Goal: Use online tool/utility: Utilize a website feature to perform a specific function

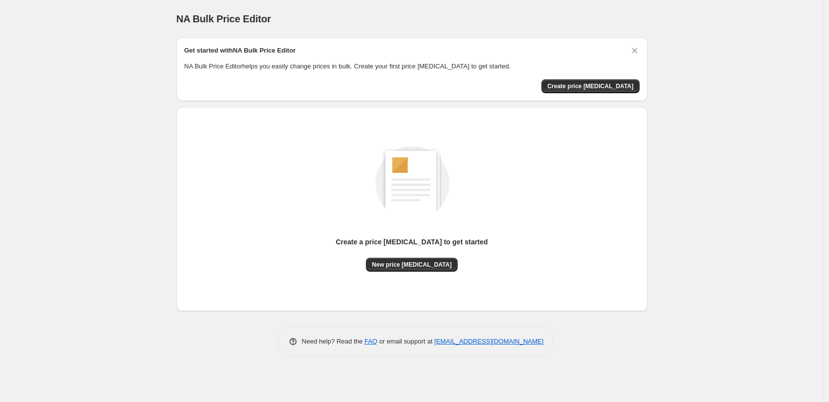
click at [591, 88] on span "Create price [MEDICAL_DATA]" at bounding box center [591, 86] width 86 height 8
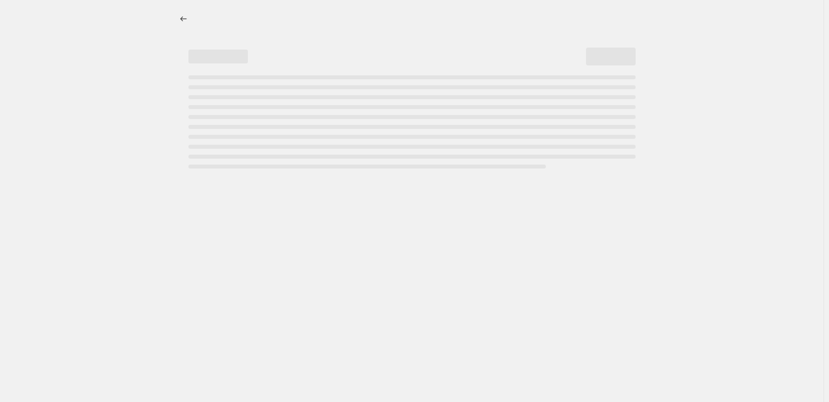
select select "percentage"
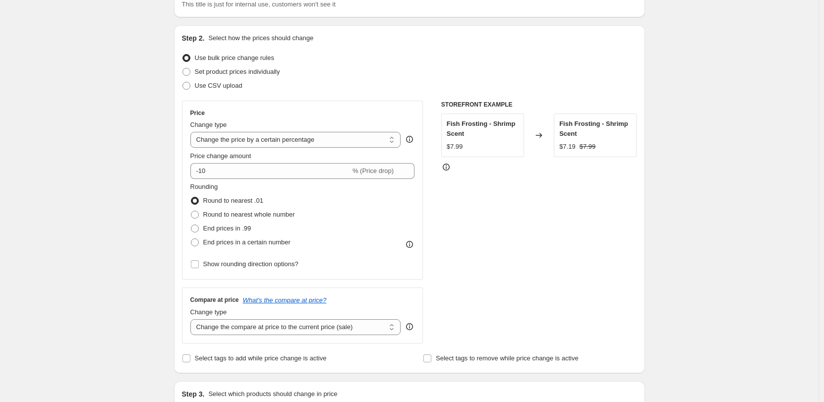
scroll to position [149, 0]
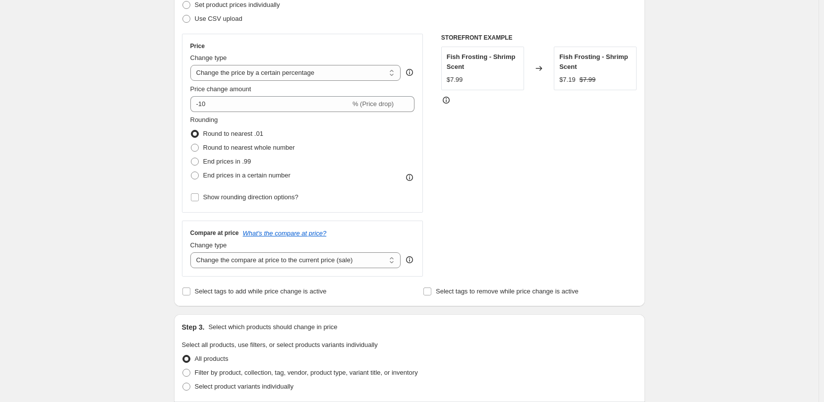
click at [313, 263] on select "Change the compare at price to the current price (sale) Change the compare at p…" at bounding box center [295, 260] width 211 height 16
click at [77, 255] on div "Create new price [MEDICAL_DATA]. This page is ready Create new price [MEDICAL_D…" at bounding box center [409, 340] width 819 height 978
click at [190, 292] on input "Select tags to add while price change is active" at bounding box center [187, 292] width 8 height 8
checkbox input "true"
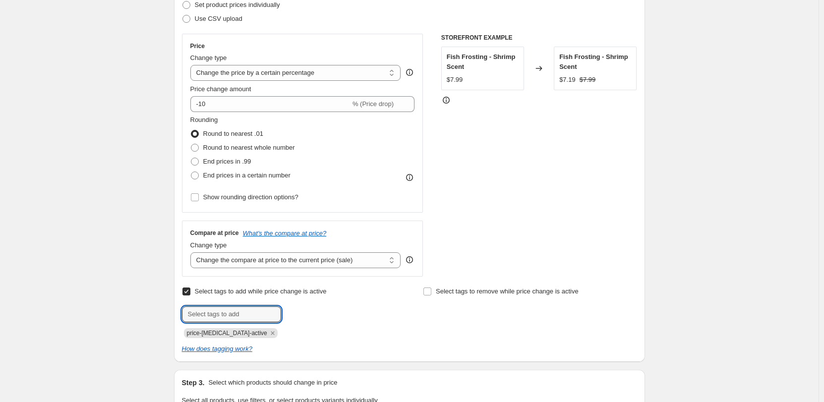
click at [199, 313] on input "text" at bounding box center [231, 315] width 99 height 16
type input "sale"
click at [298, 318] on button "Add sale" at bounding box center [302, 314] width 37 height 14
click at [430, 291] on input "Select tags to remove while price change is active" at bounding box center [428, 292] width 8 height 8
checkbox input "true"
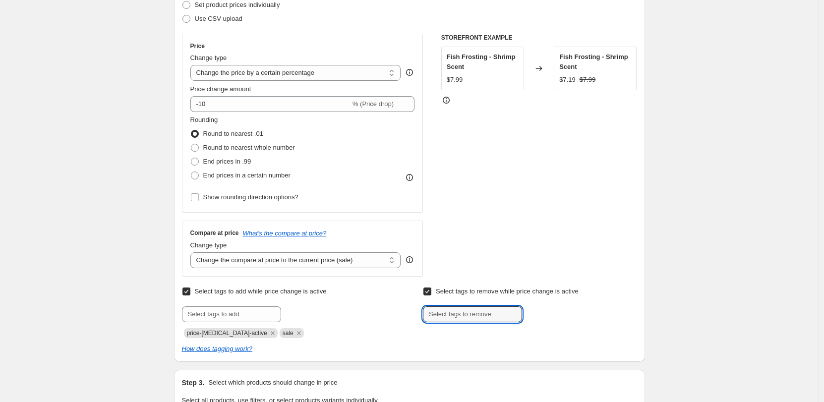
click at [444, 312] on input "text" at bounding box center [472, 315] width 99 height 16
type input "sale"
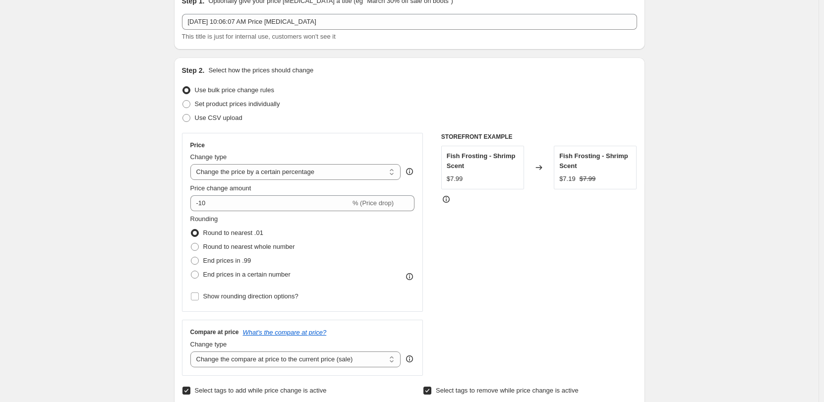
scroll to position [0, 0]
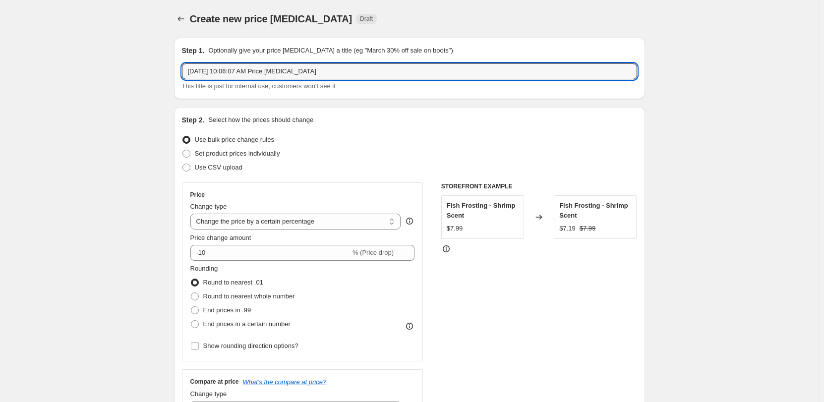
drag, startPoint x: 338, startPoint y: 72, endPoint x: 164, endPoint y: 72, distance: 174.1
type input "Clearing out"
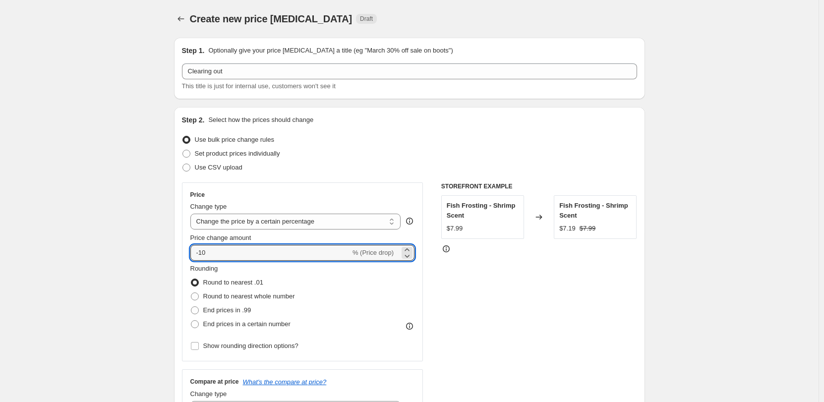
click at [202, 253] on input "-10" at bounding box center [270, 253] width 160 height 16
type input "-30"
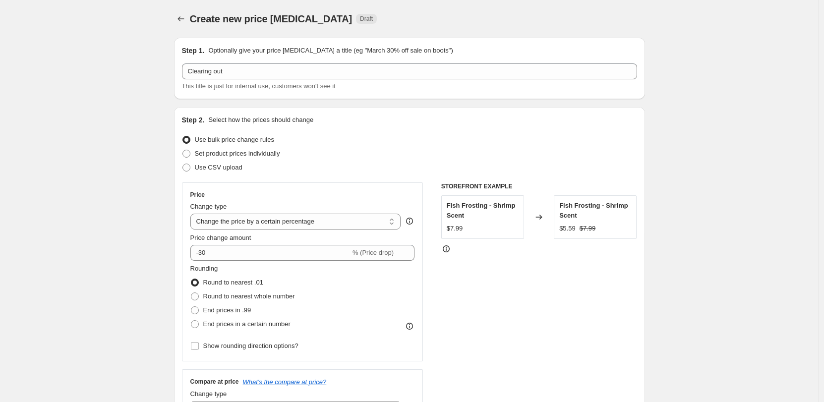
click at [457, 310] on div "STOREFRONT EXAMPLE Fish Frosting - Shrimp Scent $7.99 Changed to Fish Frosting …" at bounding box center [539, 304] width 196 height 243
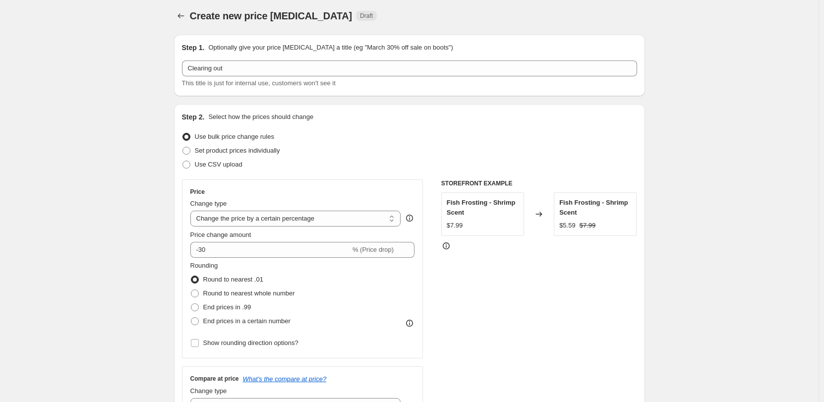
scroll to position [50, 0]
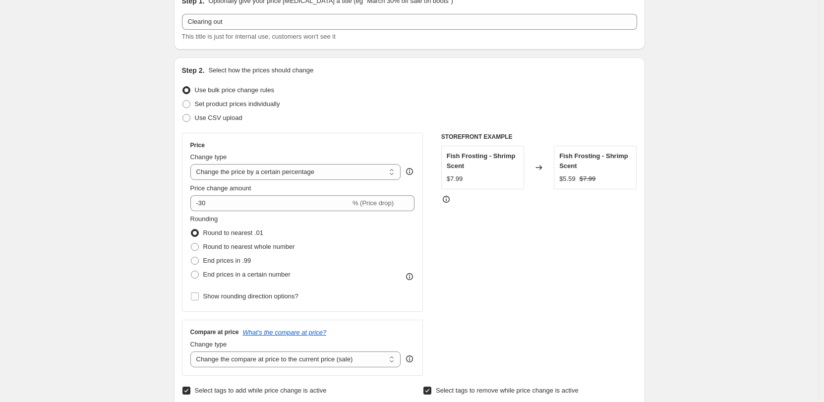
click at [196, 295] on input "Show rounding direction options?" at bounding box center [195, 297] width 8 height 8
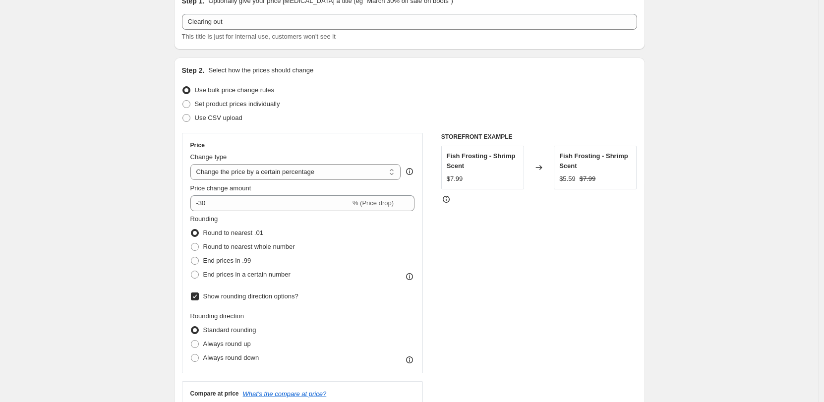
click at [196, 295] on input "Show rounding direction options?" at bounding box center [195, 297] width 8 height 8
checkbox input "false"
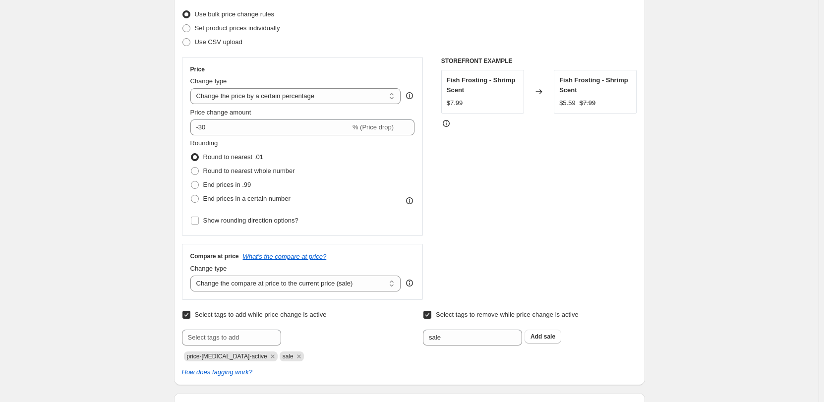
scroll to position [149, 0]
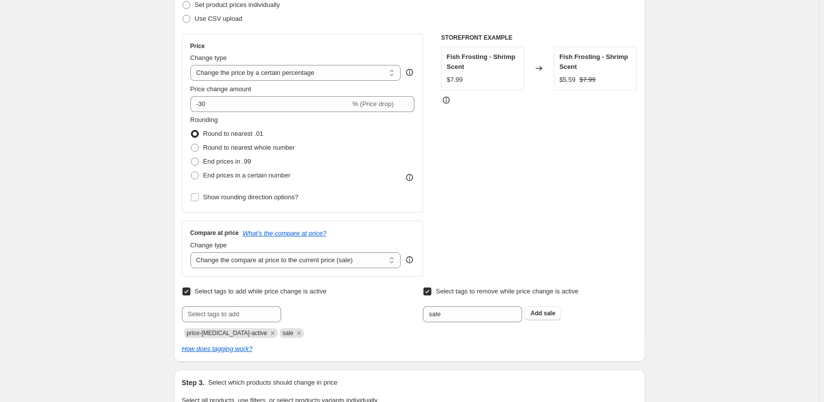
click at [273, 268] on select "Change the compare at price to the current price (sale) Change the compare at p…" at bounding box center [295, 260] width 211 height 16
click at [192, 252] on select "Change the compare at price to the current price (sale) Change the compare at p…" at bounding box center [295, 260] width 211 height 16
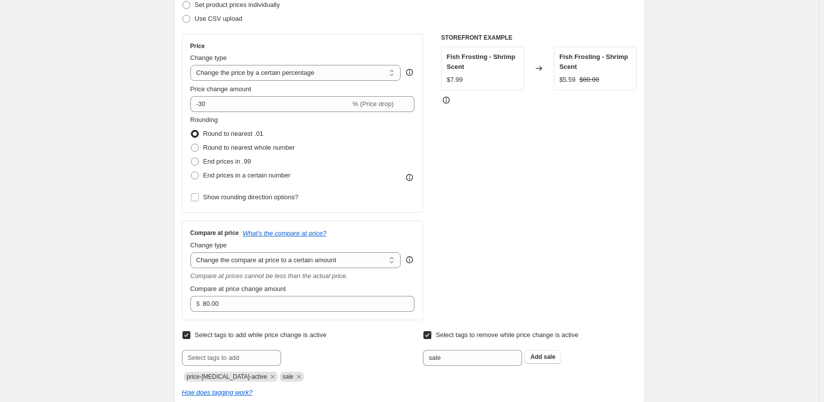
click at [274, 263] on select "Change the compare at price to the current price (sale) Change the compare at p…" at bounding box center [295, 260] width 211 height 16
select select "bp"
click at [192, 252] on select "Change the compare at price to the current price (sale) Change the compare at p…" at bounding box center [295, 260] width 211 height 16
type input "12.00"
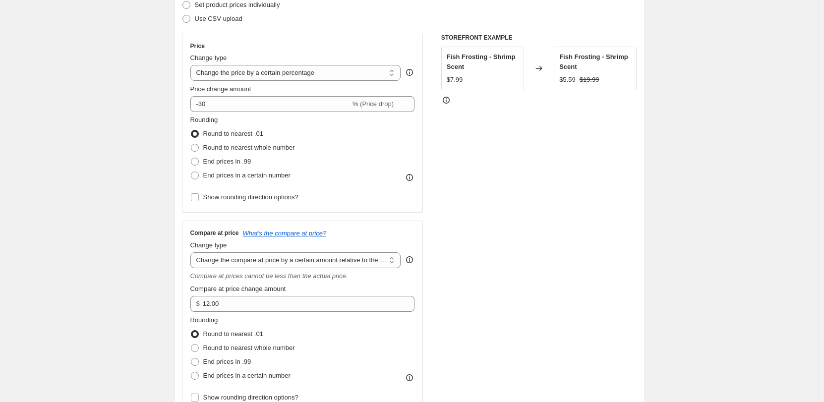
click at [283, 261] on select "Change the compare at price to the current price (sale) Change the compare at p…" at bounding box center [295, 260] width 211 height 16
select select "ep"
click at [192, 252] on select "Change the compare at price to the current price (sale) Change the compare at p…" at bounding box center [295, 260] width 211 height 16
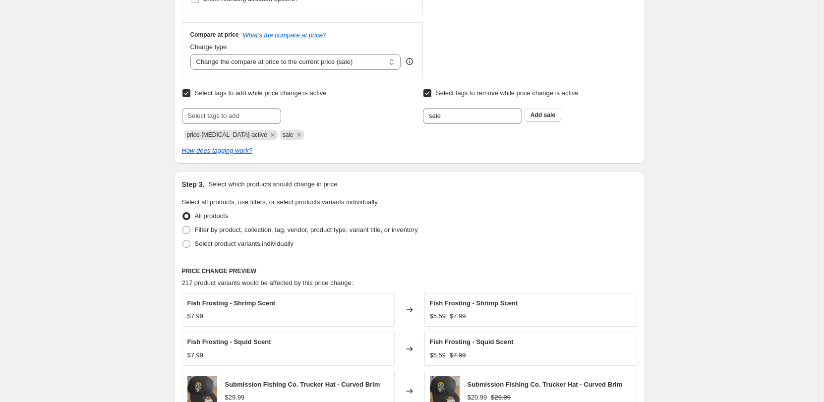
scroll to position [397, 0]
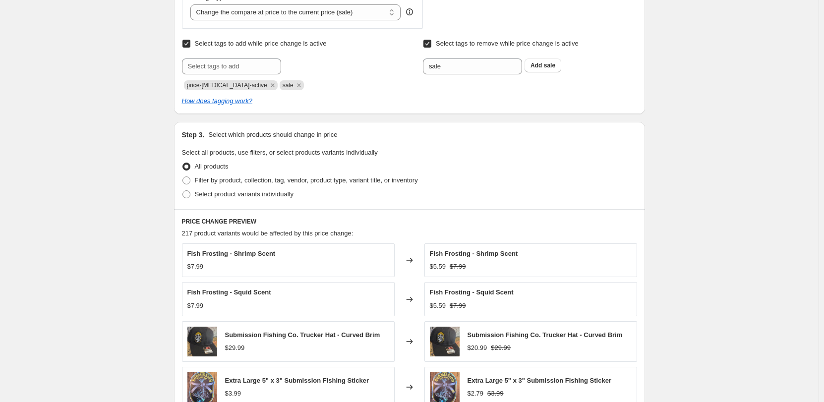
click at [186, 192] on span at bounding box center [187, 194] width 8 height 8
click at [183, 191] on input "Select product variants individually" at bounding box center [183, 190] width 0 height 0
radio input "true"
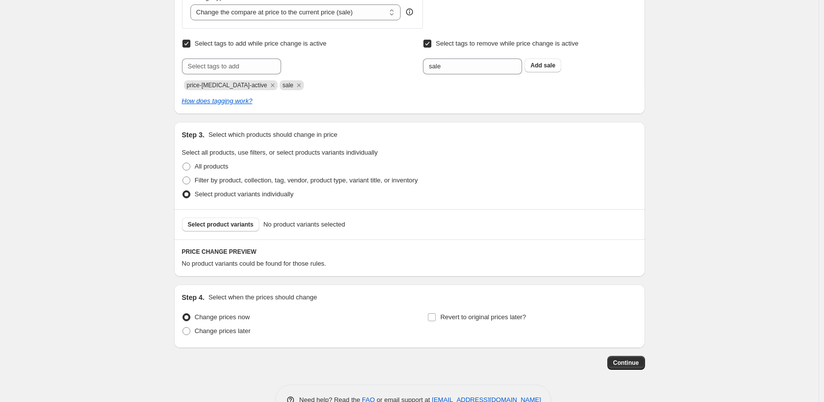
click at [244, 223] on span "Select product variants" at bounding box center [221, 225] width 66 height 8
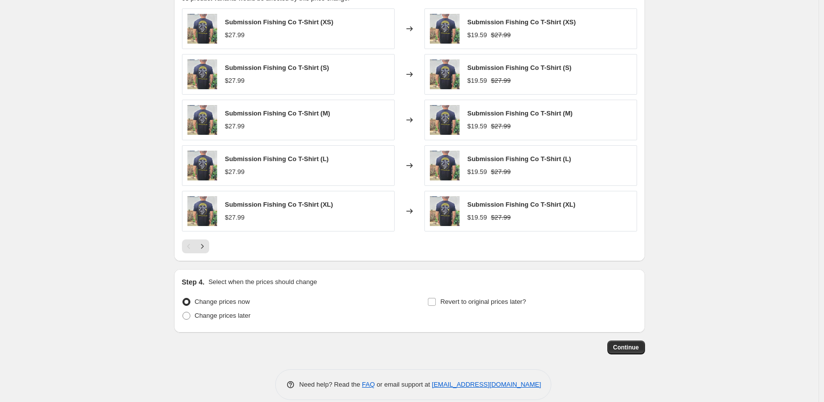
scroll to position [675, 0]
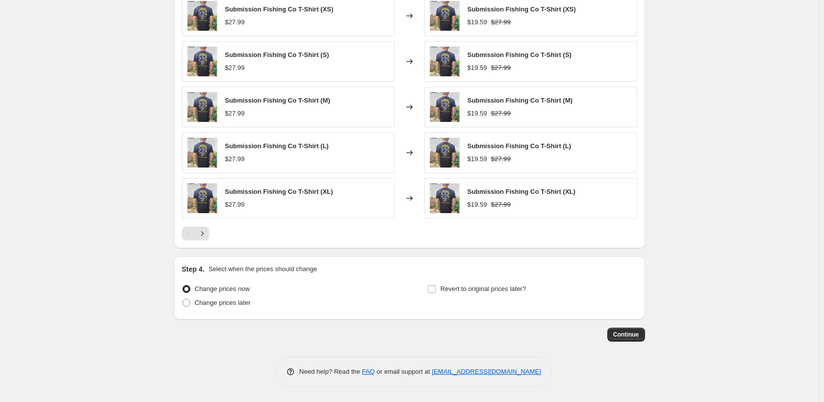
click at [186, 304] on span at bounding box center [187, 303] width 8 height 8
click at [183, 300] on input "Change prices later" at bounding box center [183, 299] width 0 height 0
radio input "true"
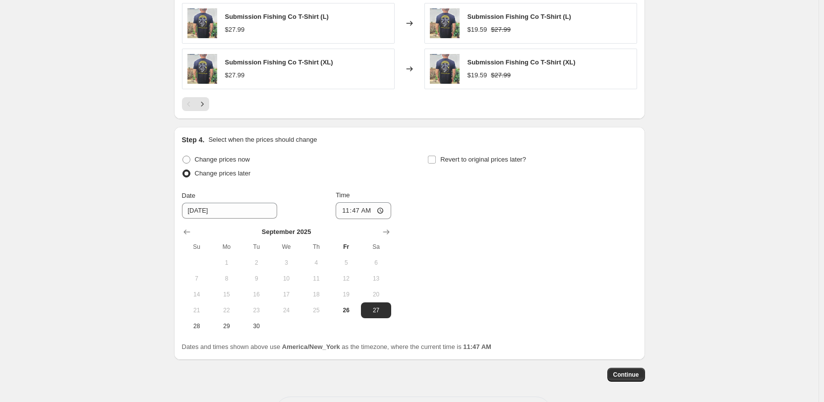
scroll to position [824, 0]
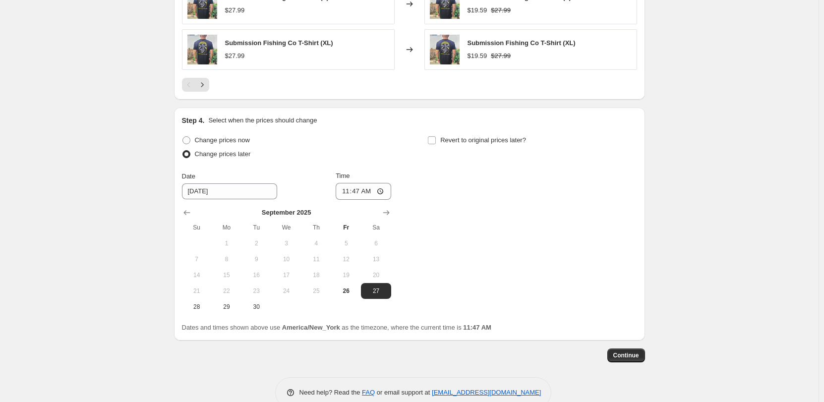
click at [387, 213] on icon "Show next month, October 2025" at bounding box center [386, 213] width 10 height 10
click at [323, 260] on span "9" at bounding box center [317, 259] width 22 height 8
type input "[DATE]"
click at [433, 142] on input "Revert to original prices later?" at bounding box center [432, 140] width 8 height 8
checkbox input "true"
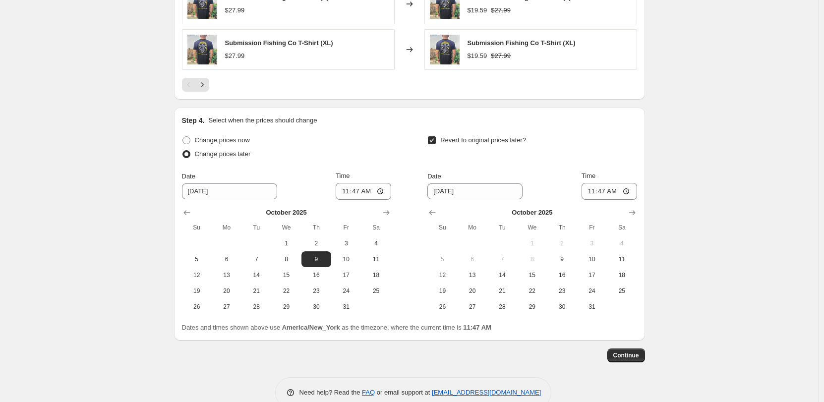
click at [445, 274] on span "12" at bounding box center [443, 275] width 22 height 8
type input "[DATE]"
click at [628, 356] on span "Continue" at bounding box center [627, 356] width 26 height 8
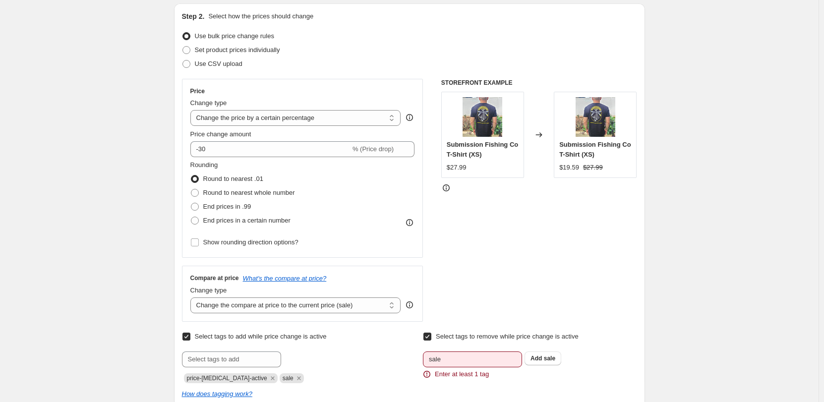
scroll to position [198, 0]
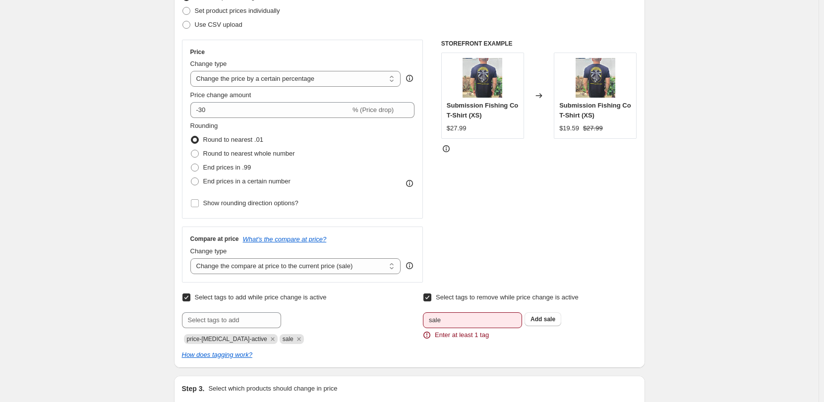
click at [542, 319] on b "Add" at bounding box center [536, 319] width 11 height 7
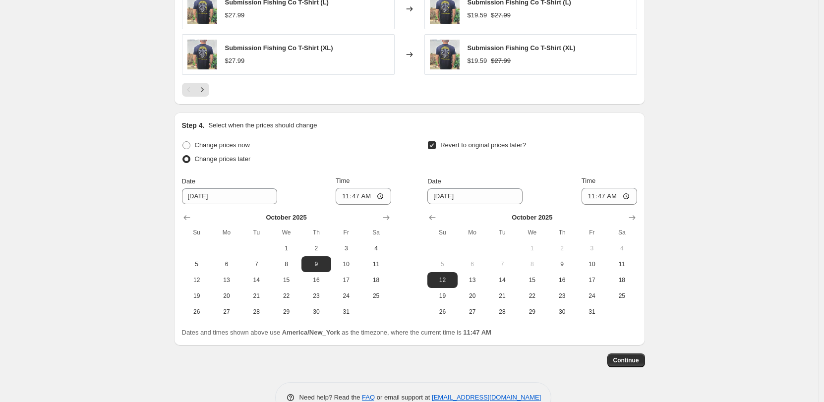
scroll to position [845, 0]
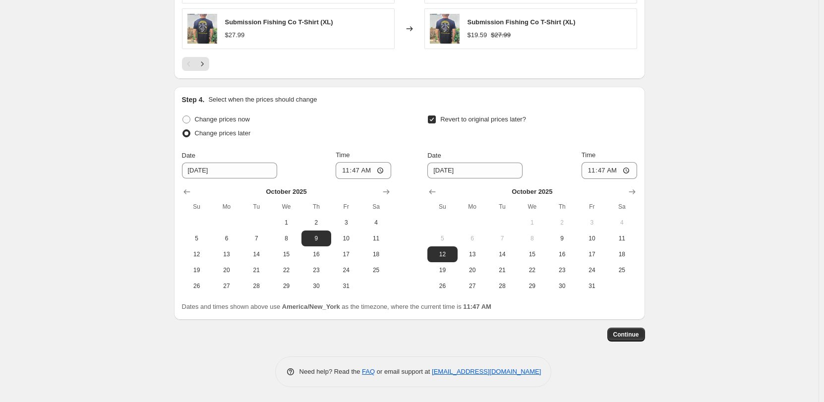
click at [639, 333] on span "Continue" at bounding box center [627, 335] width 26 height 8
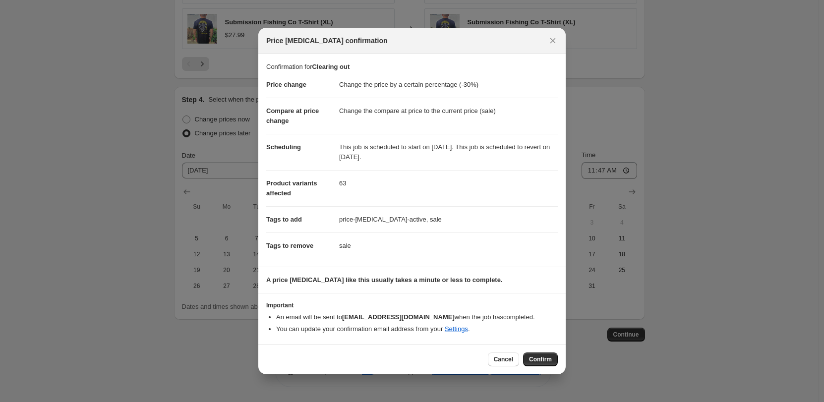
click at [534, 357] on span "Confirm" at bounding box center [540, 360] width 23 height 8
